Goal: Entertainment & Leisure: Consume media (video, audio)

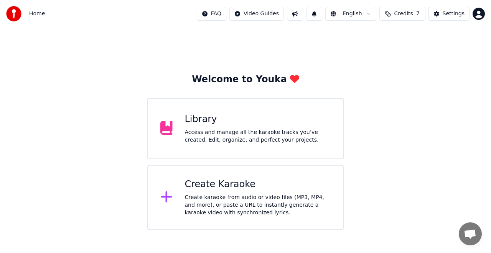
click at [255, 126] on div "Library Access and manage all the karaoke tracks you’ve created. Edit, organize…" at bounding box center [258, 128] width 146 height 31
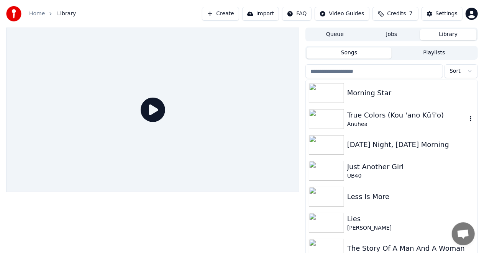
click at [330, 119] on img at bounding box center [326, 119] width 35 height 20
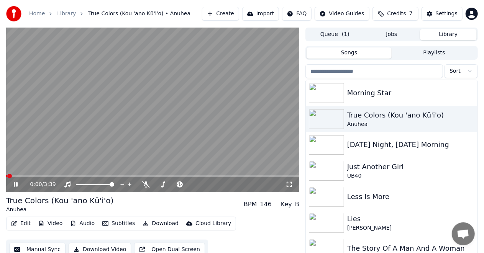
click at [16, 185] on icon at bounding box center [21, 185] width 18 height 6
click at [155, 246] on button "Open Dual Screen" at bounding box center [169, 250] width 71 height 14
click at [15, 183] on icon at bounding box center [21, 185] width 18 height 6
click at [149, 249] on button "Close Dual Screen" at bounding box center [168, 250] width 68 height 14
click at [6, 175] on span at bounding box center [8, 176] width 5 height 5
